Goal: Transaction & Acquisition: Purchase product/service

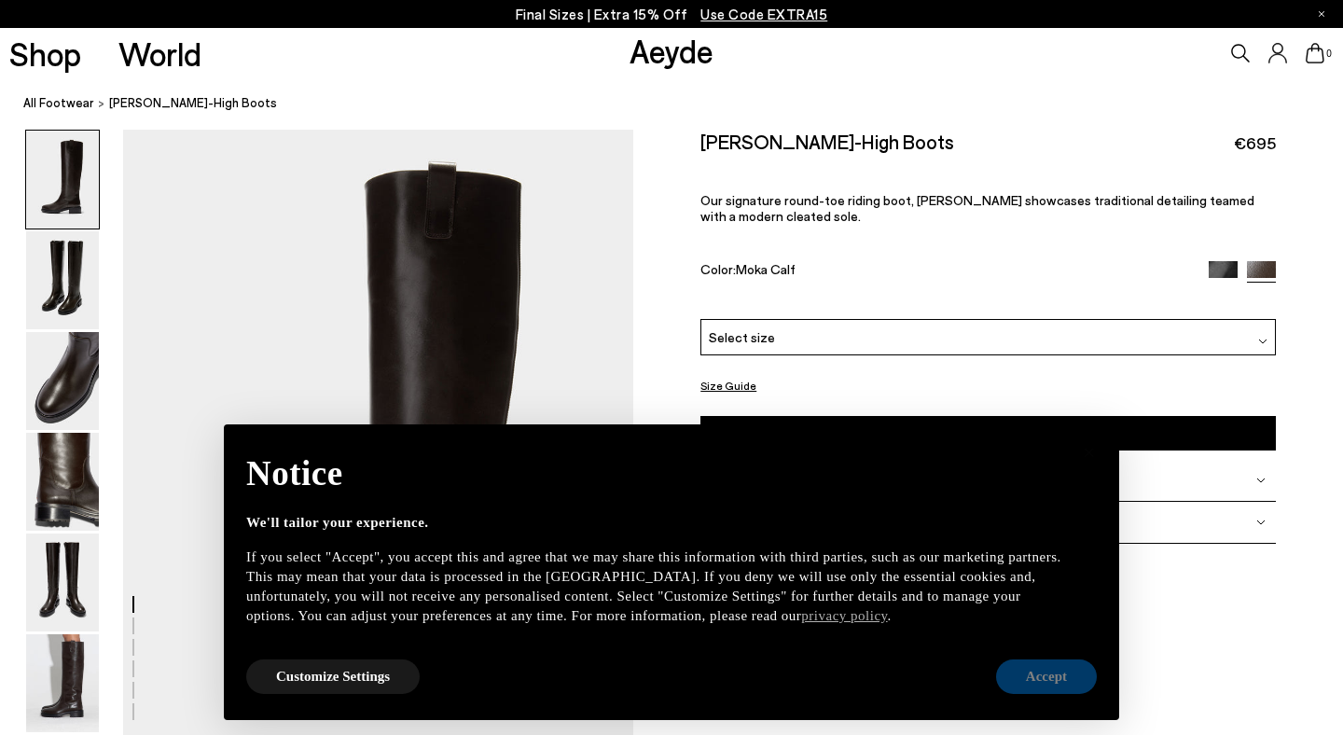
click at [1050, 680] on button "Accept" at bounding box center [1046, 676] width 101 height 35
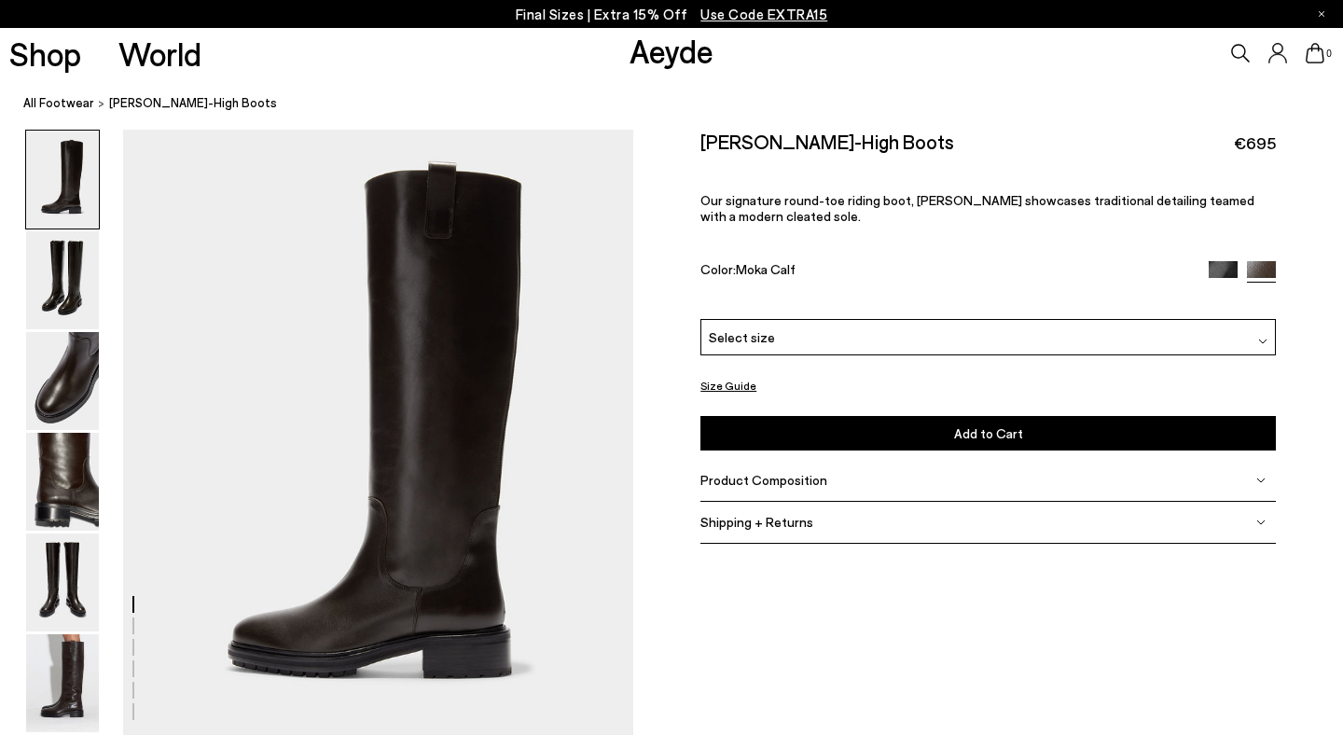
click at [661, 51] on link "Aeyde" at bounding box center [672, 50] width 84 height 39
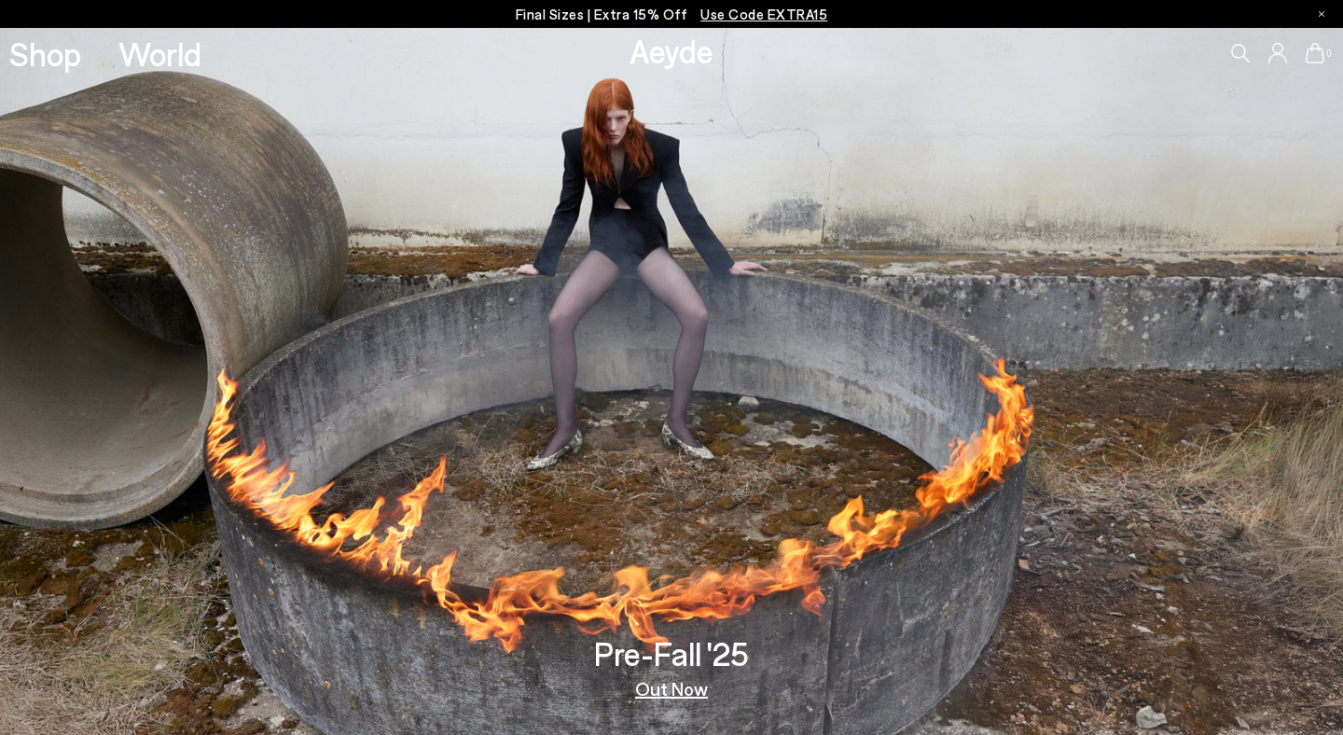
click at [627, 13] on p "Final Sizes | Extra 15% Off Use Code EXTRA15" at bounding box center [672, 14] width 312 height 23
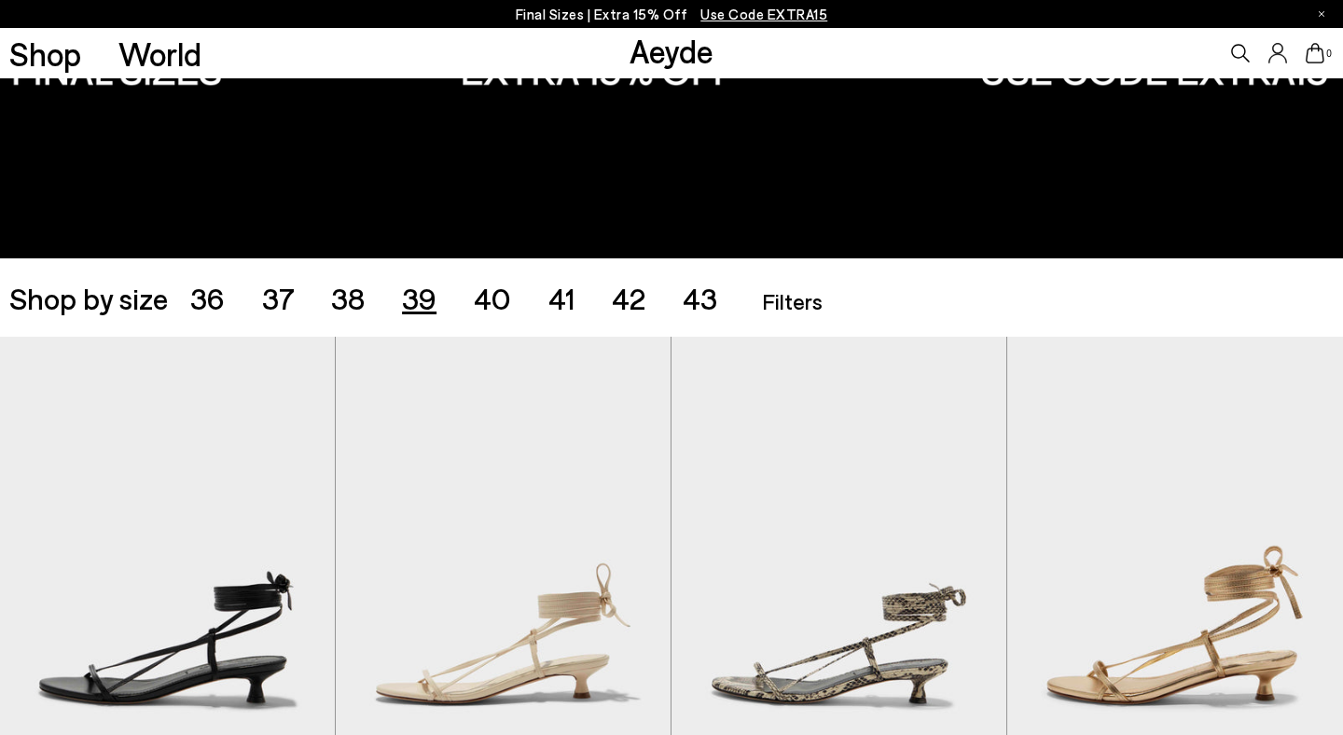
scroll to position [215, 0]
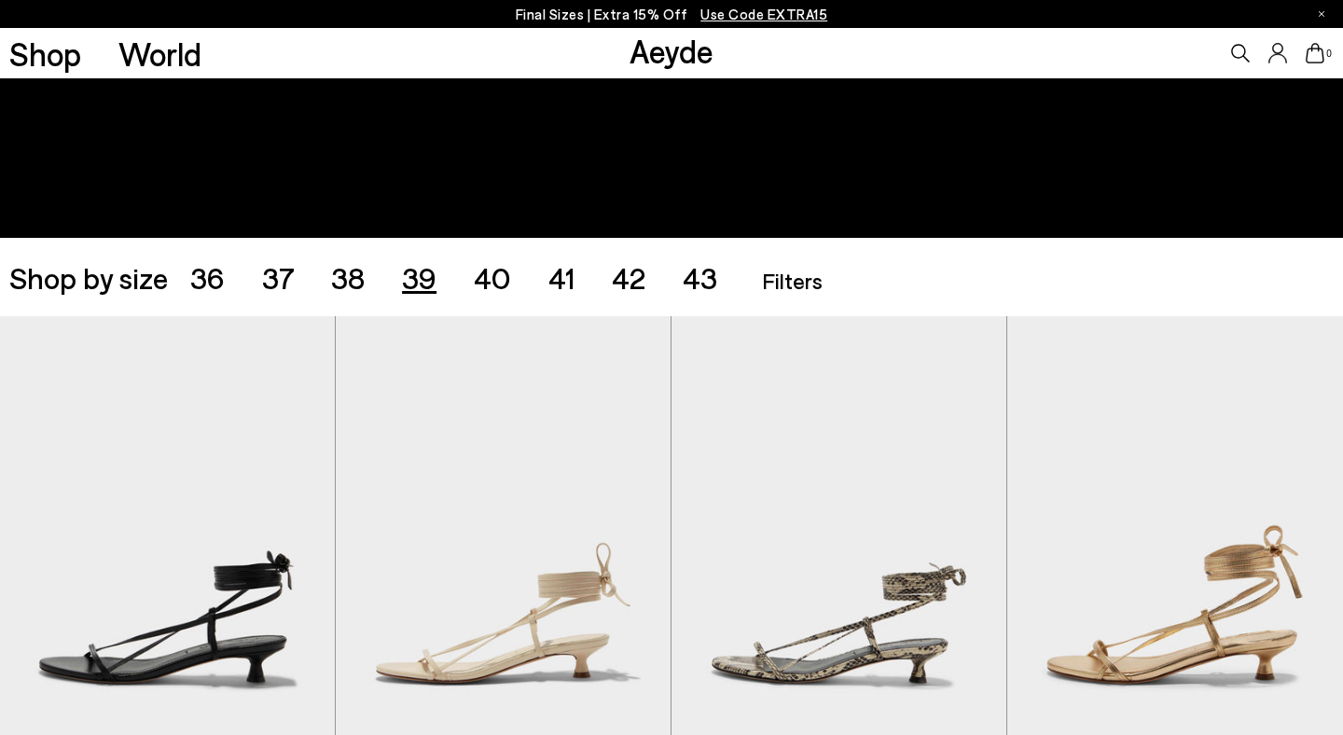
click at [428, 278] on span "39" at bounding box center [419, 276] width 35 height 35
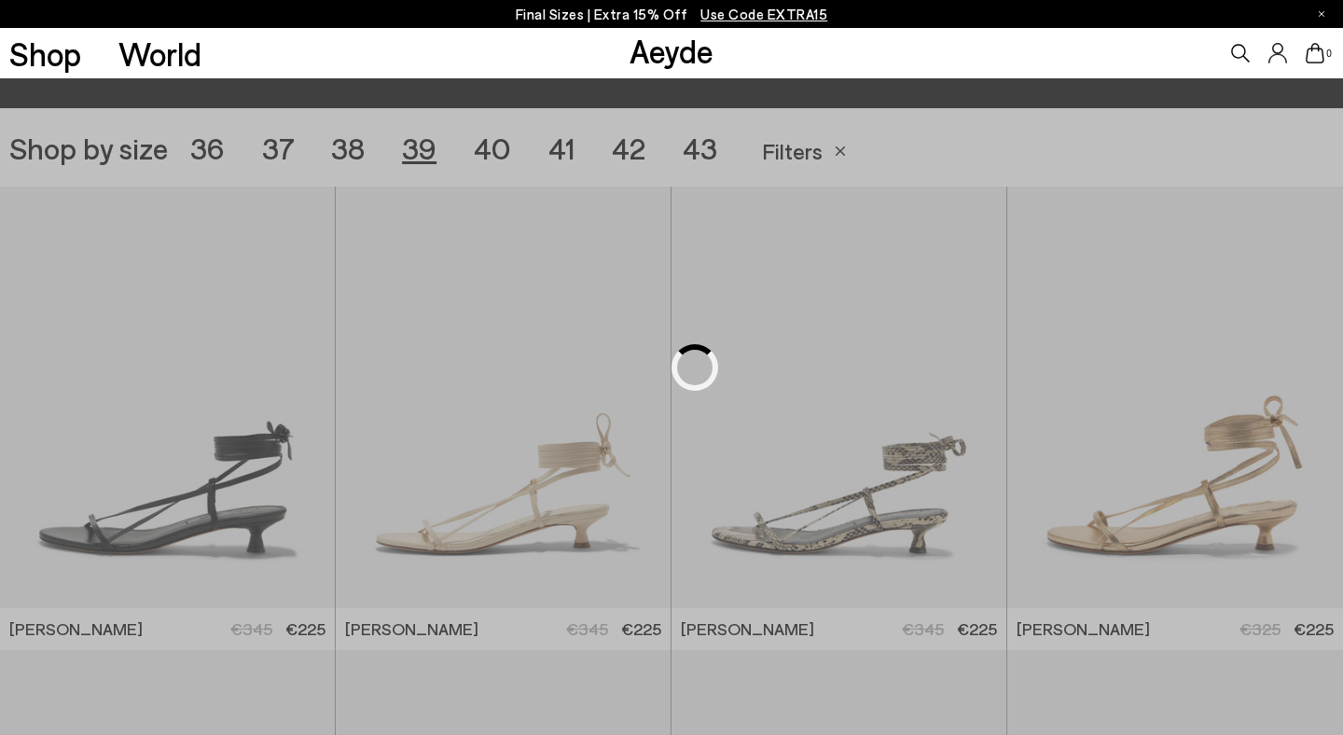
scroll to position [374, 0]
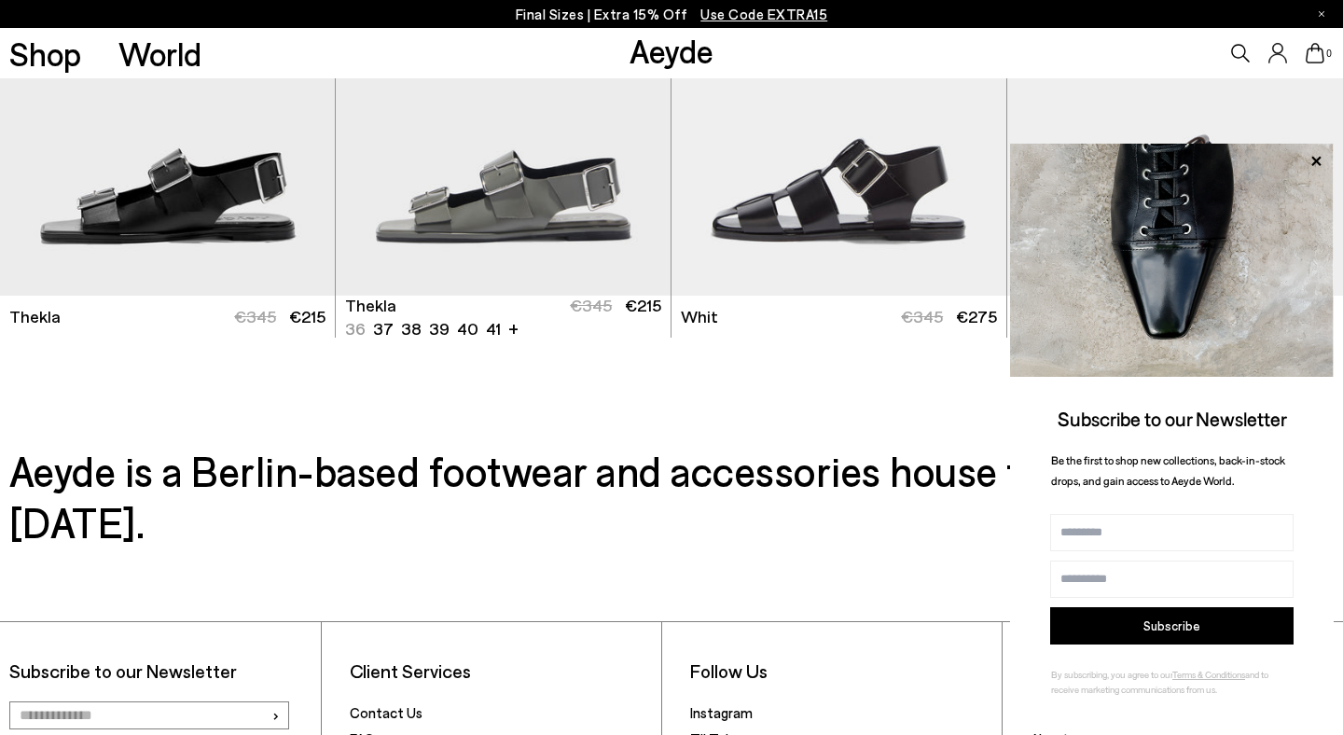
scroll to position [6257, 0]
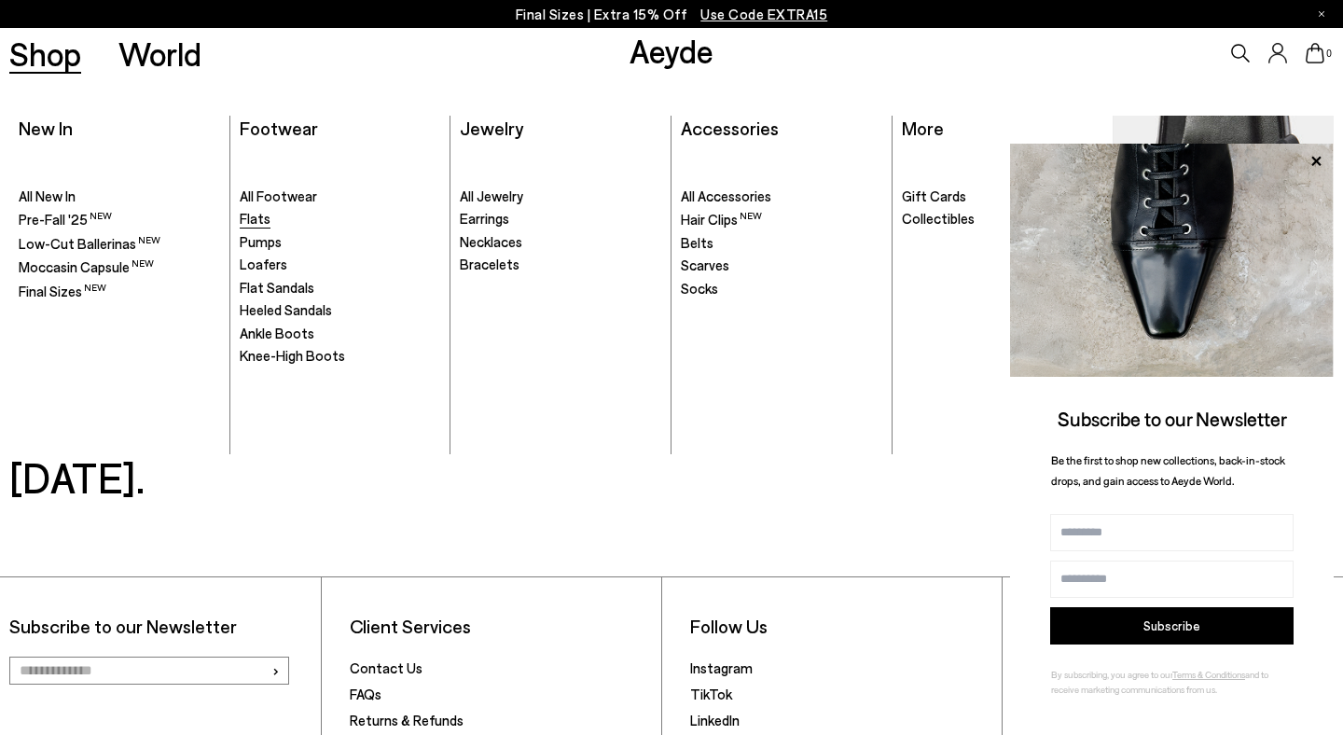
click at [261, 223] on span "Flats" at bounding box center [255, 218] width 31 height 17
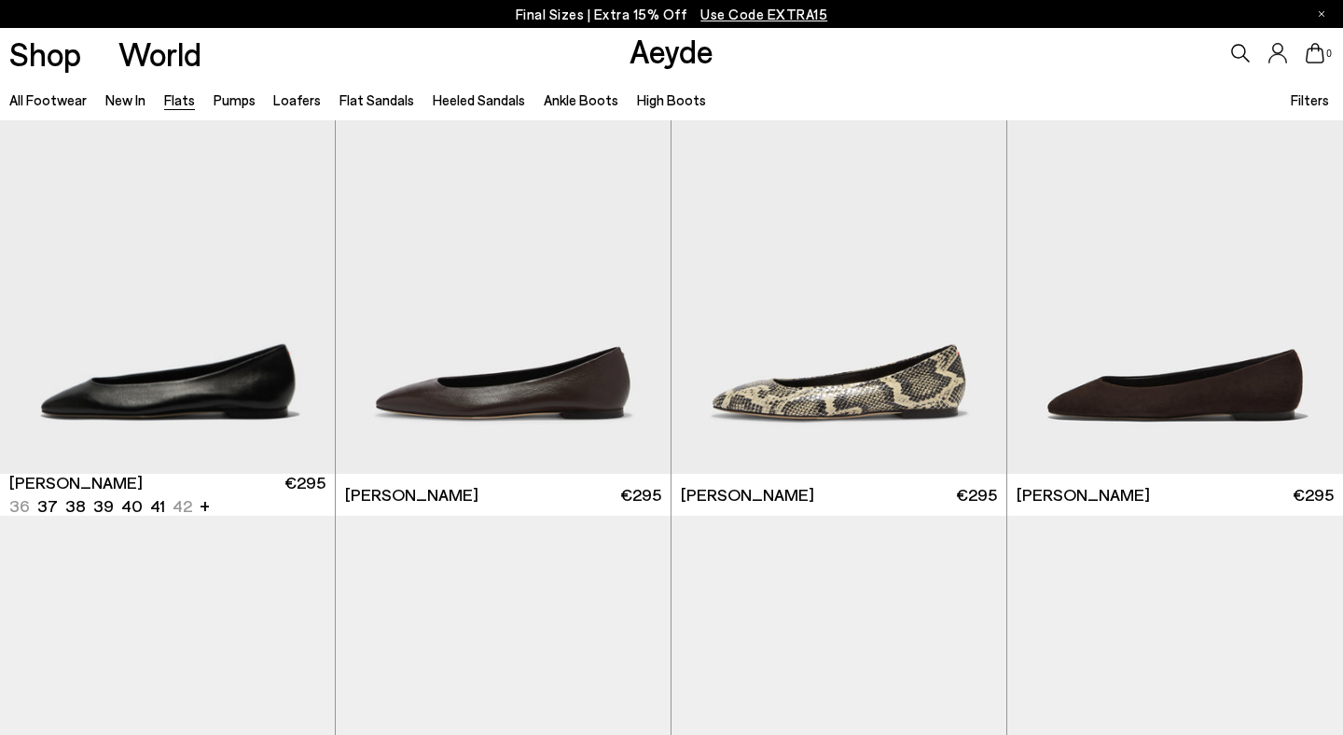
scroll to position [76, 0]
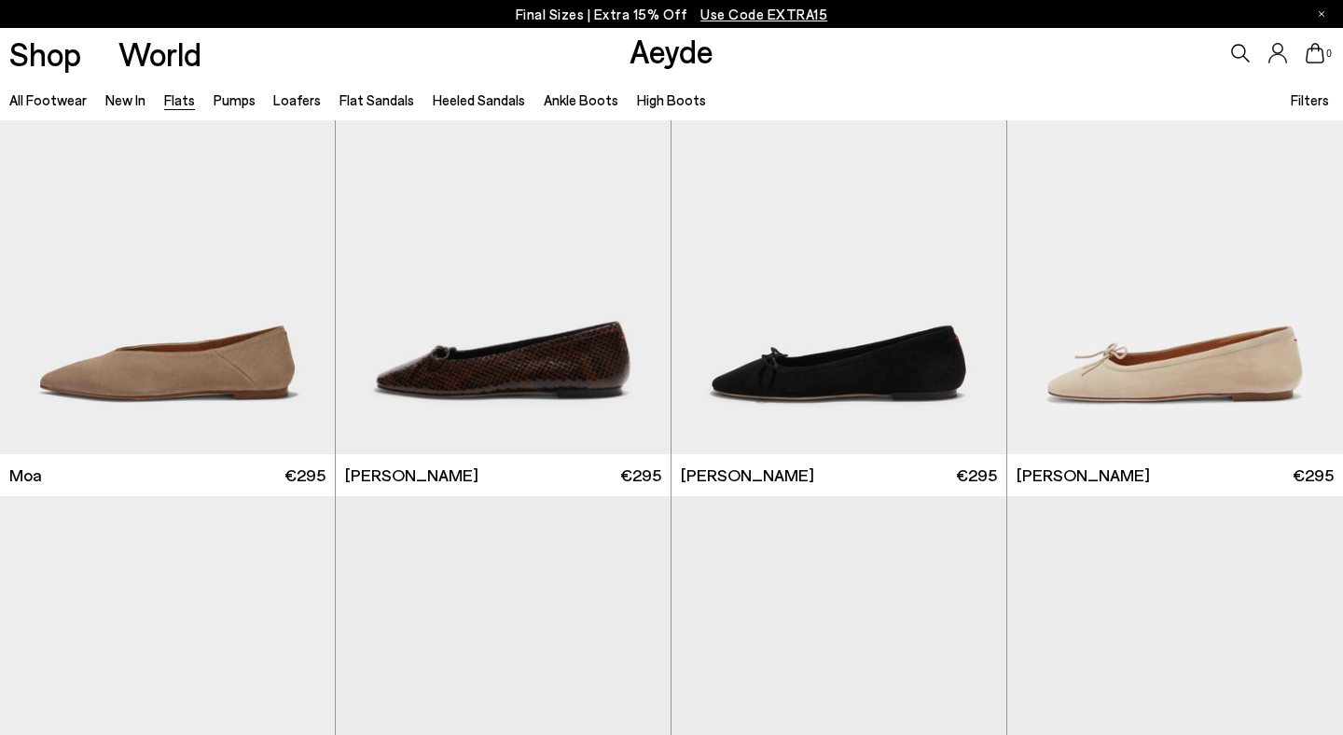
scroll to position [3284, 0]
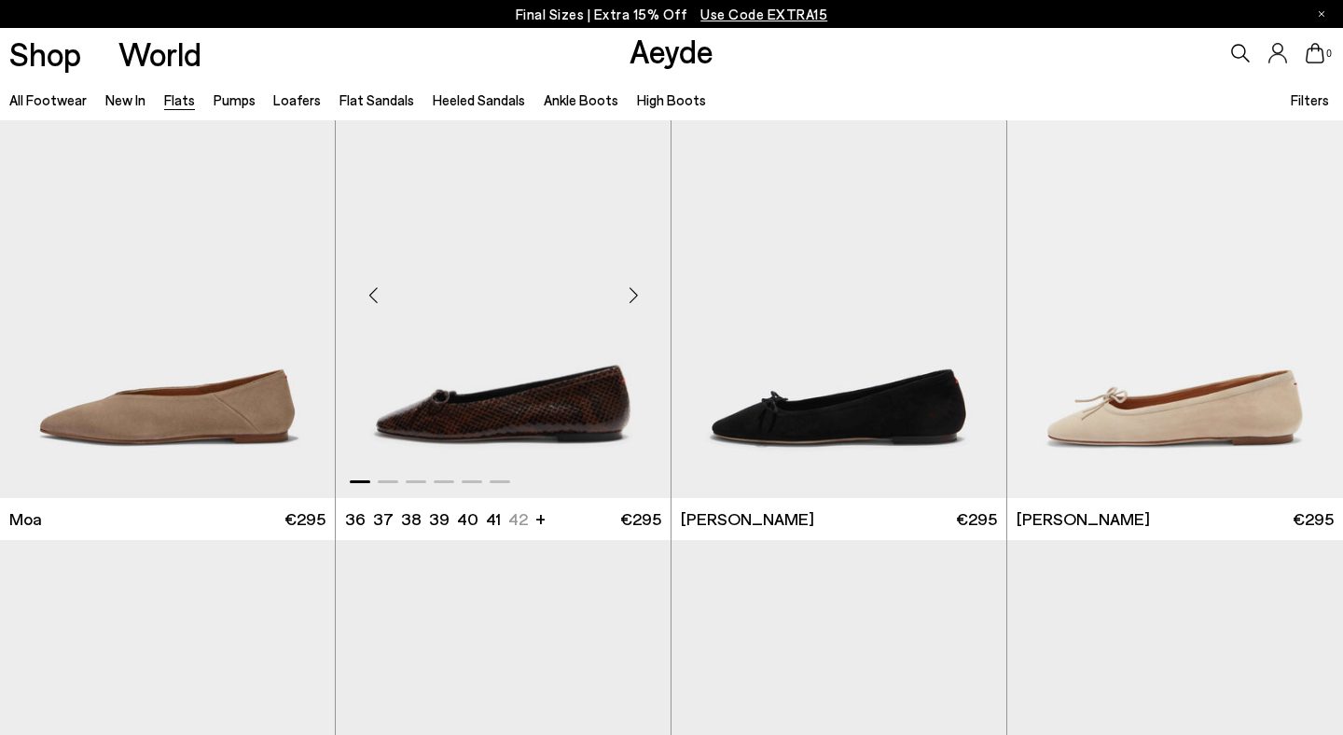
click at [635, 281] on div "Next slide" at bounding box center [633, 296] width 56 height 56
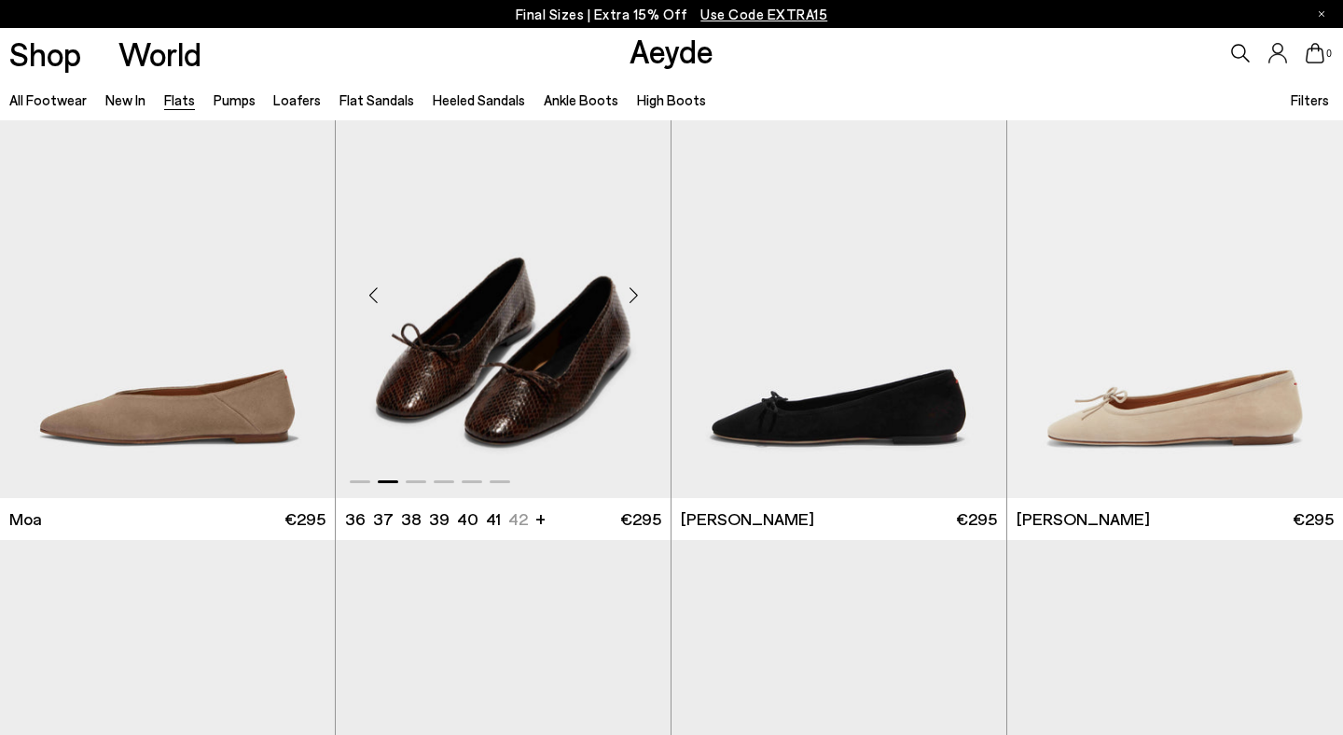
click at [635, 281] on div "Next slide" at bounding box center [633, 296] width 56 height 56
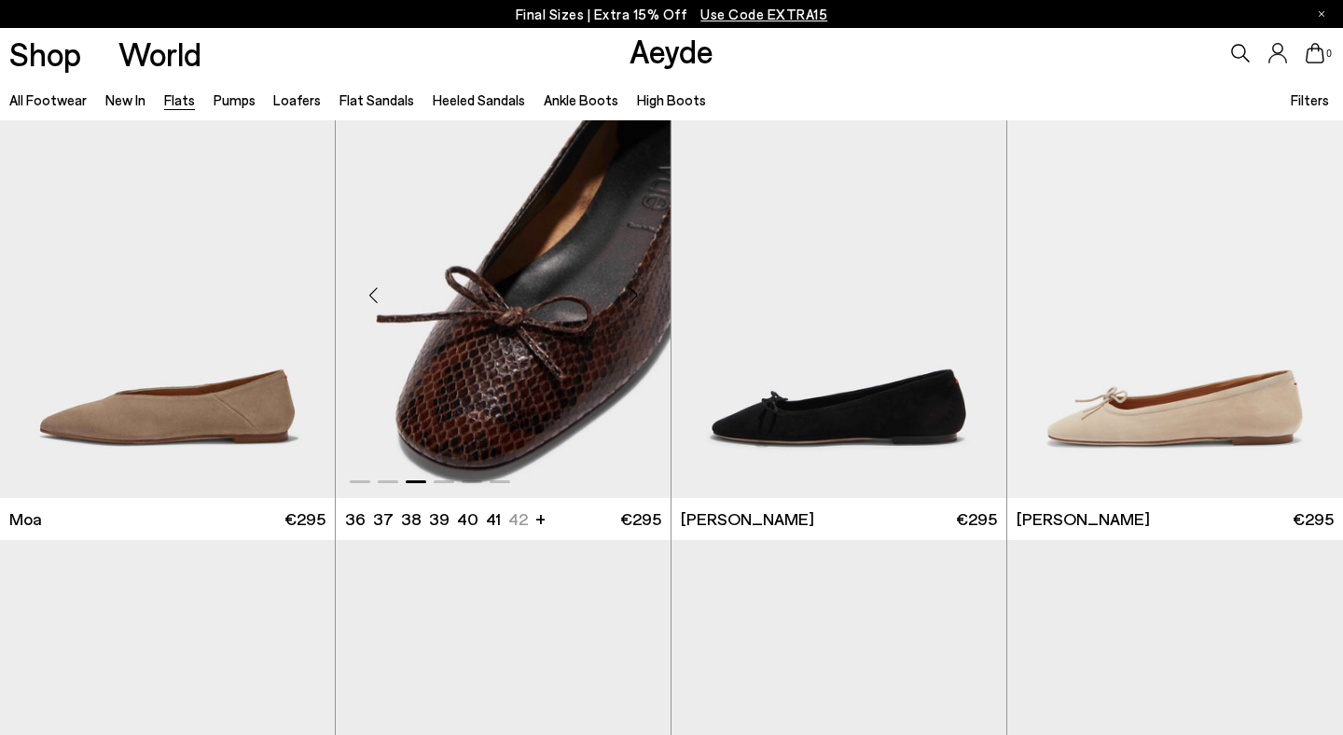
click at [635, 281] on div "Next slide" at bounding box center [633, 296] width 56 height 56
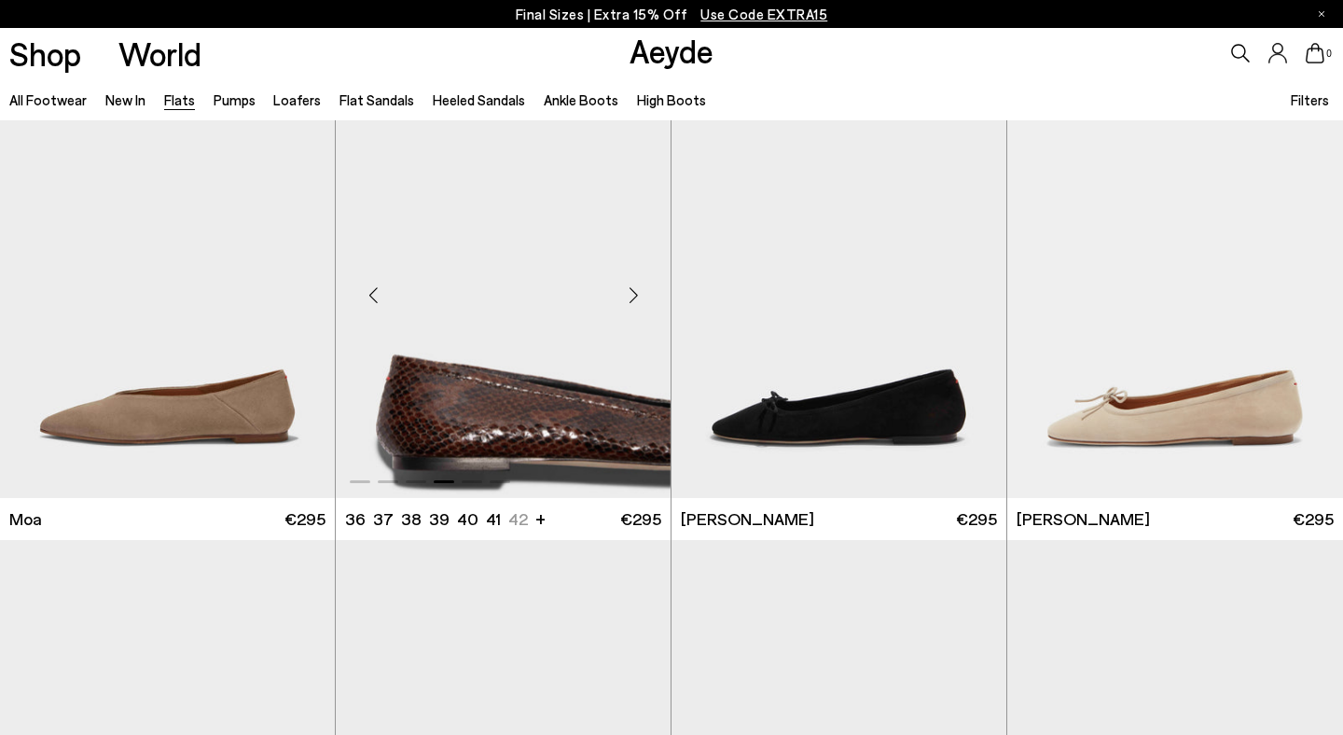
click at [635, 281] on div "Next slide" at bounding box center [633, 296] width 56 height 56
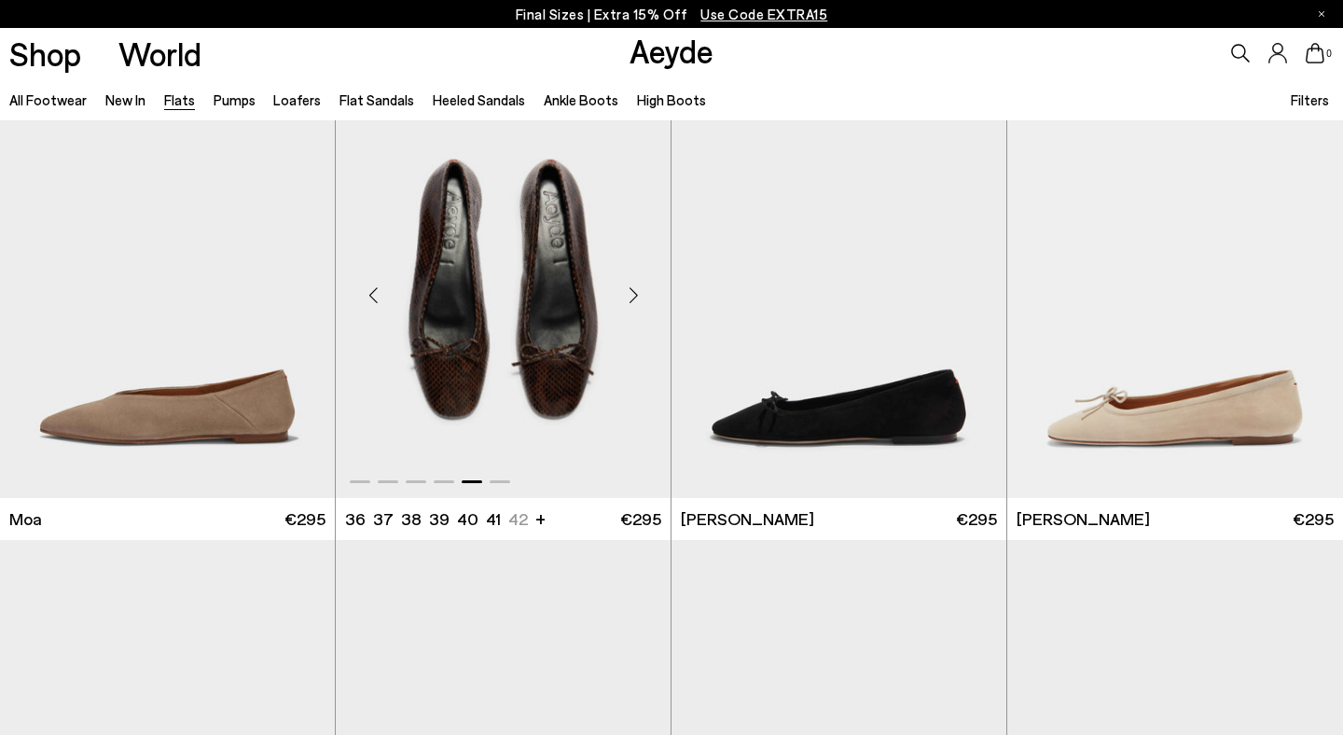
click at [635, 281] on div "Next slide" at bounding box center [633, 296] width 56 height 56
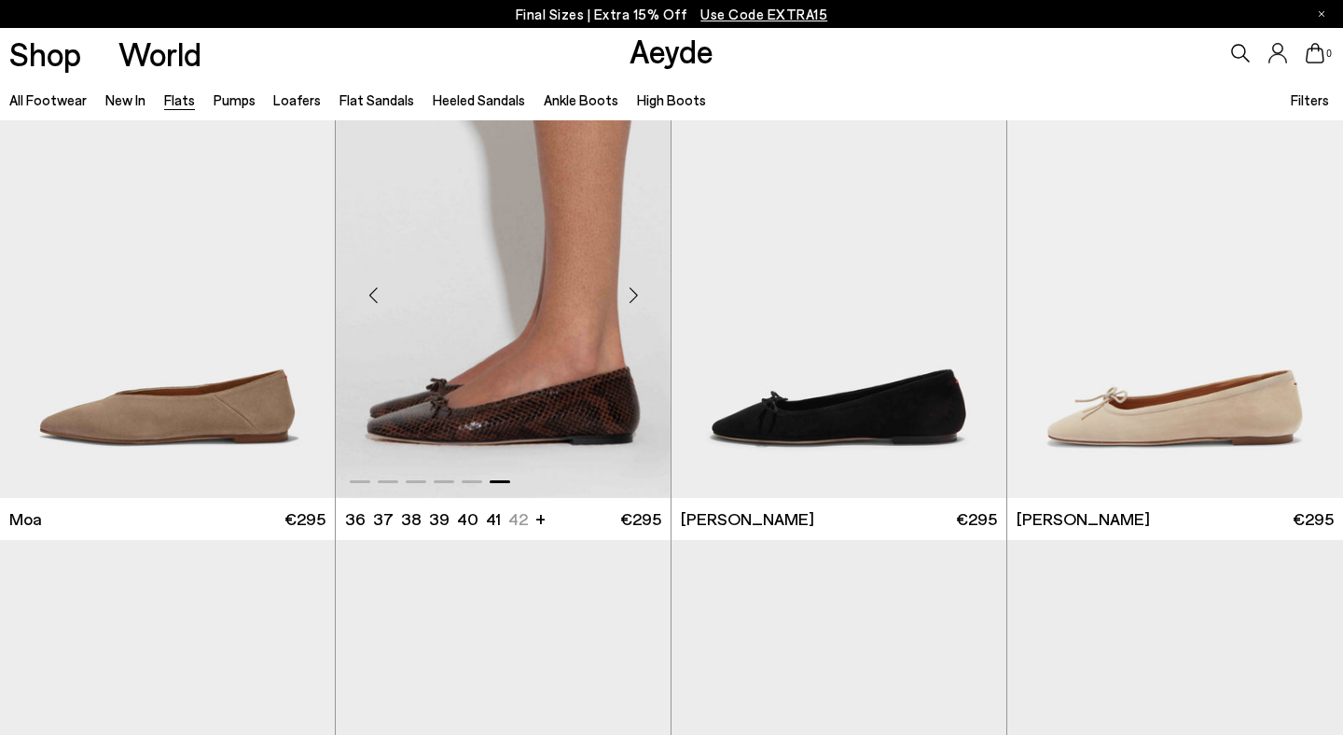
click at [484, 367] on img "6 / 6" at bounding box center [503, 287] width 335 height 421
